Goal: Information Seeking & Learning: Learn about a topic

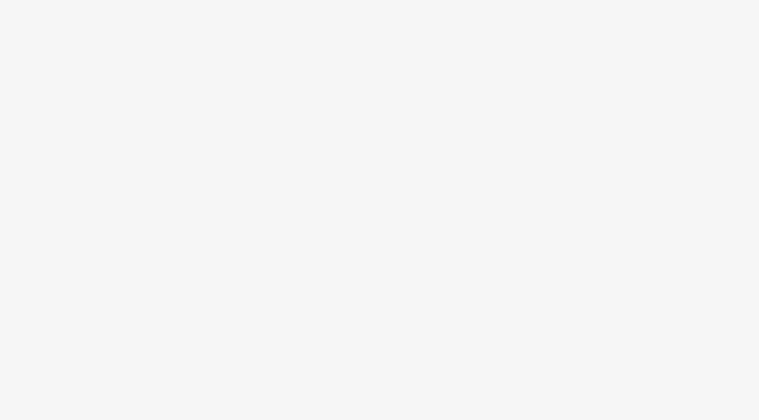
click at [482, 234] on body at bounding box center [379, 210] width 759 height 420
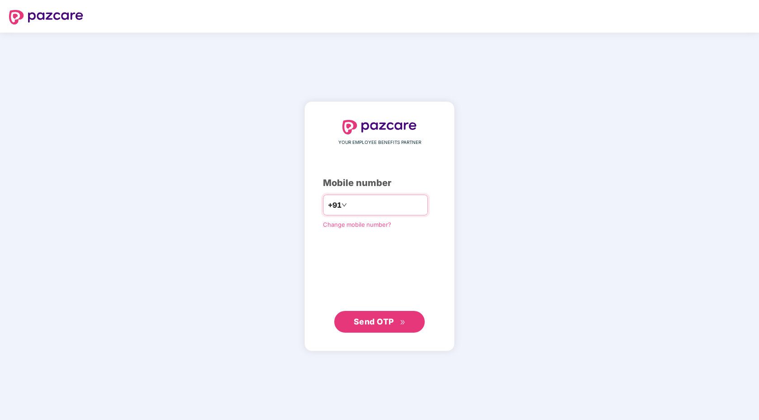
click at [370, 213] on div "+91" at bounding box center [375, 205] width 105 height 21
click at [367, 204] on input "number" at bounding box center [386, 205] width 74 height 14
type input "**********"
click at [377, 323] on span "Send OTP" at bounding box center [374, 320] width 40 height 9
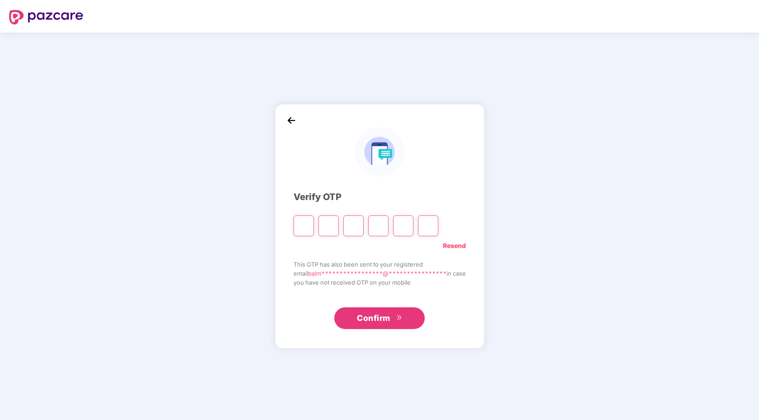
type input "*"
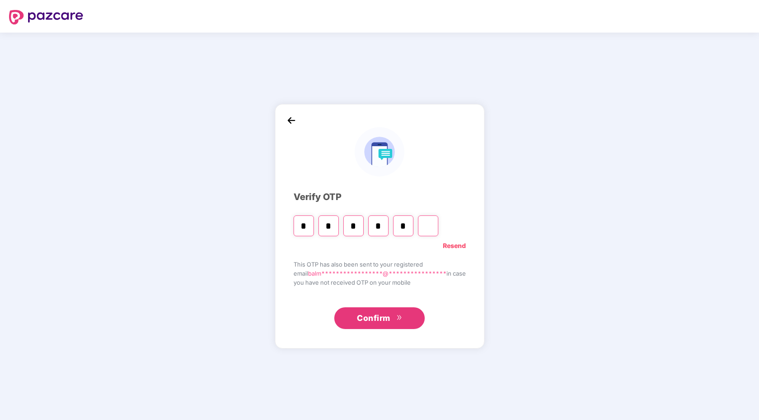
type input "*"
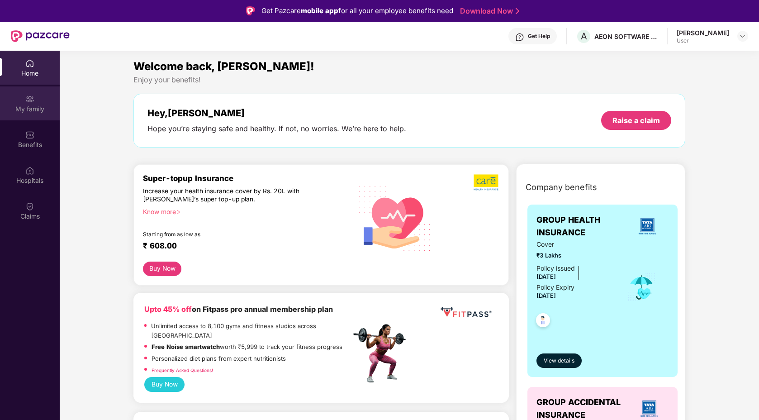
click at [35, 103] on div "My family" at bounding box center [30, 103] width 60 height 34
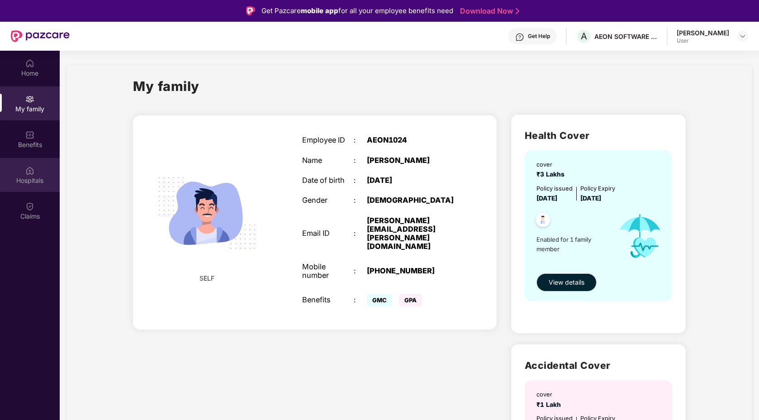
click at [31, 179] on div "Hospitals" at bounding box center [30, 180] width 60 height 9
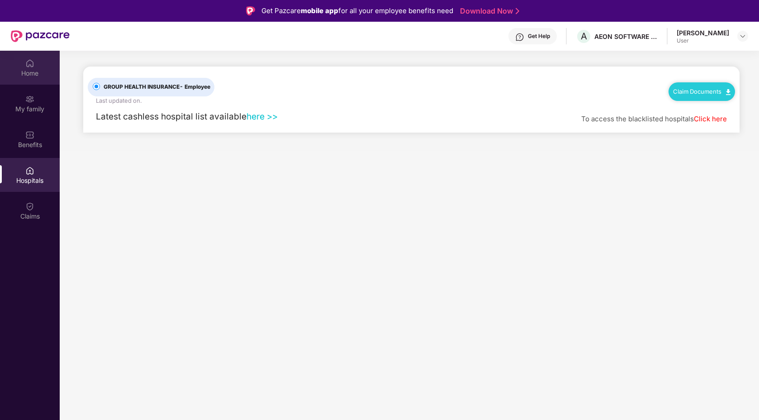
click at [29, 66] on img at bounding box center [29, 63] width 9 height 9
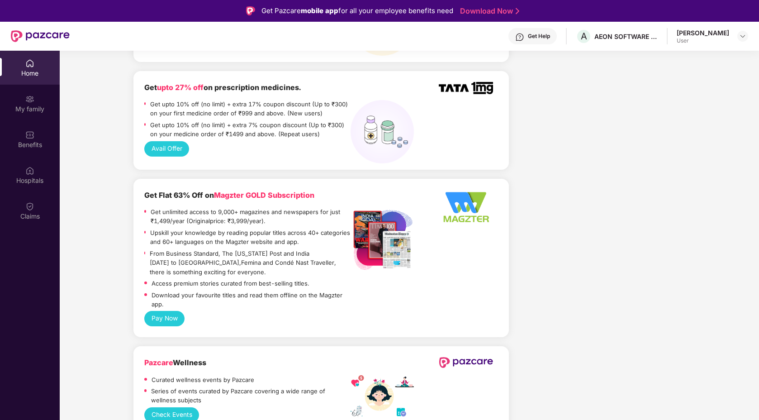
scroll to position [755, 0]
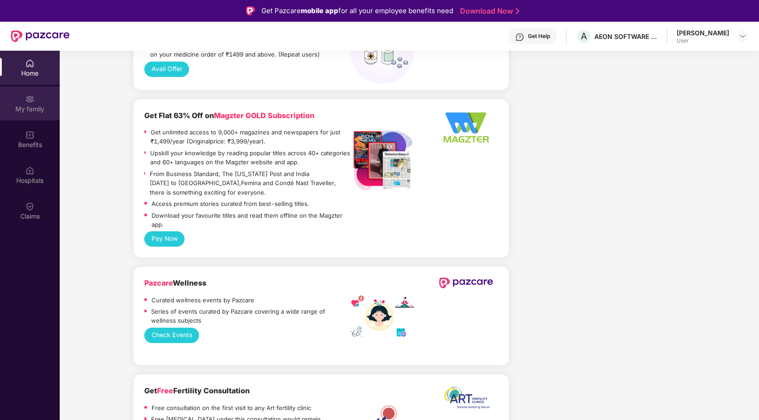
click at [28, 104] on div "My family" at bounding box center [30, 103] width 60 height 34
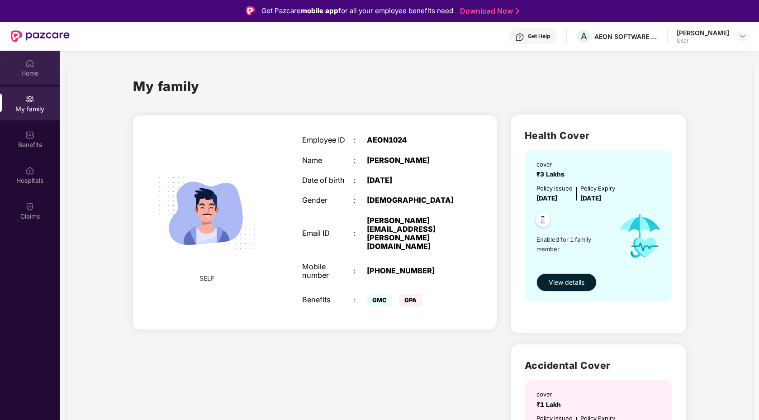
click at [39, 62] on div "Home" at bounding box center [30, 68] width 60 height 34
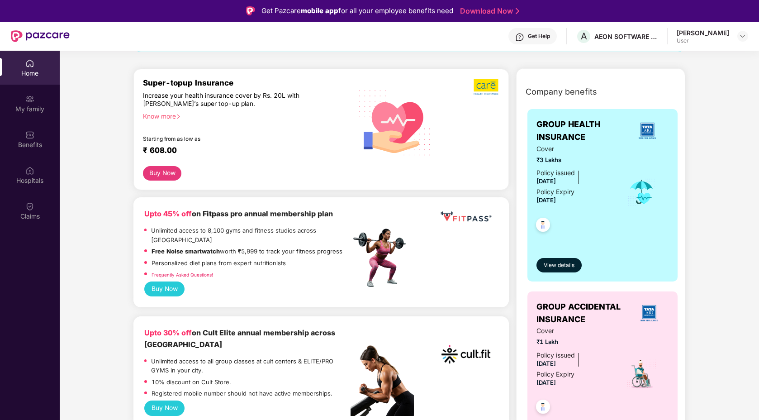
scroll to position [101, 0]
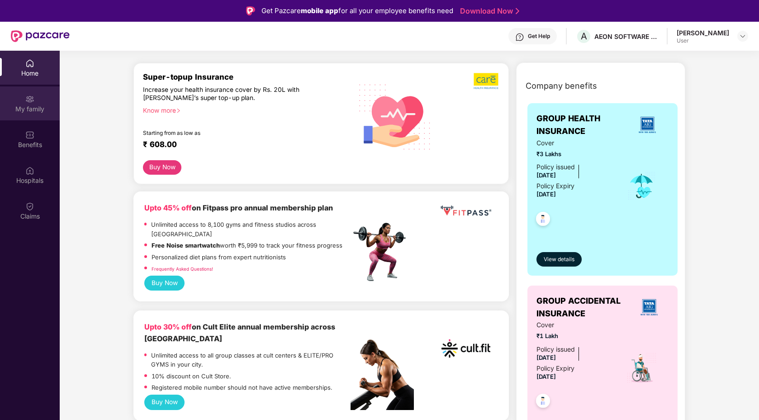
click at [27, 100] on img at bounding box center [29, 99] width 9 height 9
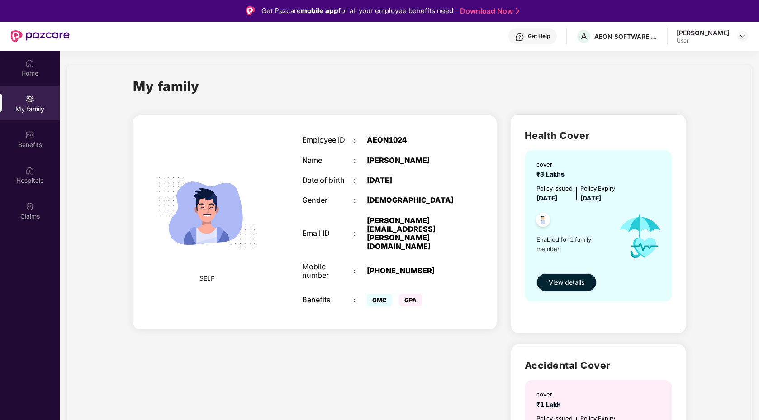
click at [570, 280] on span "View details" at bounding box center [567, 282] width 36 height 10
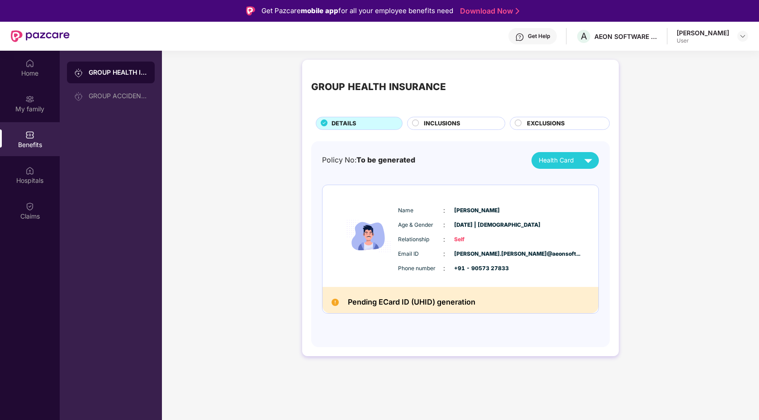
click at [446, 123] on span "INCLUSIONS" at bounding box center [442, 123] width 36 height 9
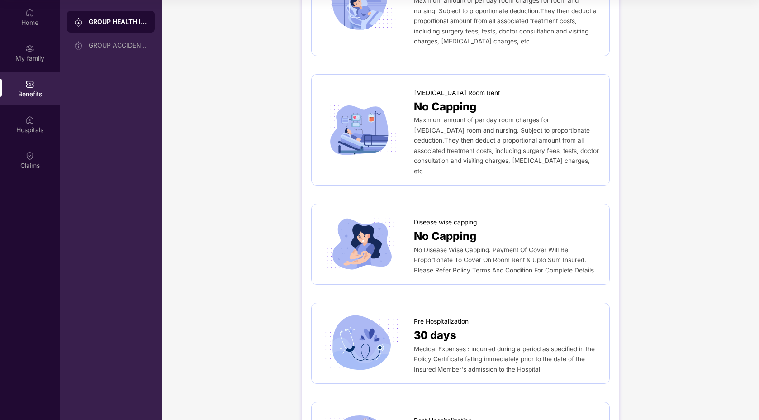
scroll to position [135, 0]
